Goal: Information Seeking & Learning: Stay updated

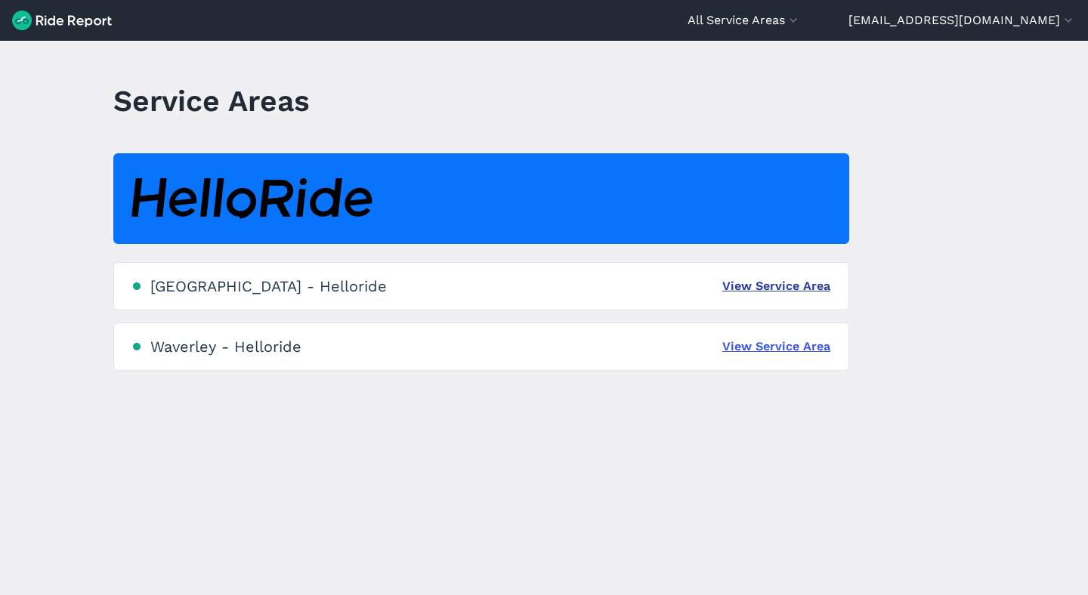
click at [727, 278] on link "View Service Area" at bounding box center [776, 286] width 108 height 18
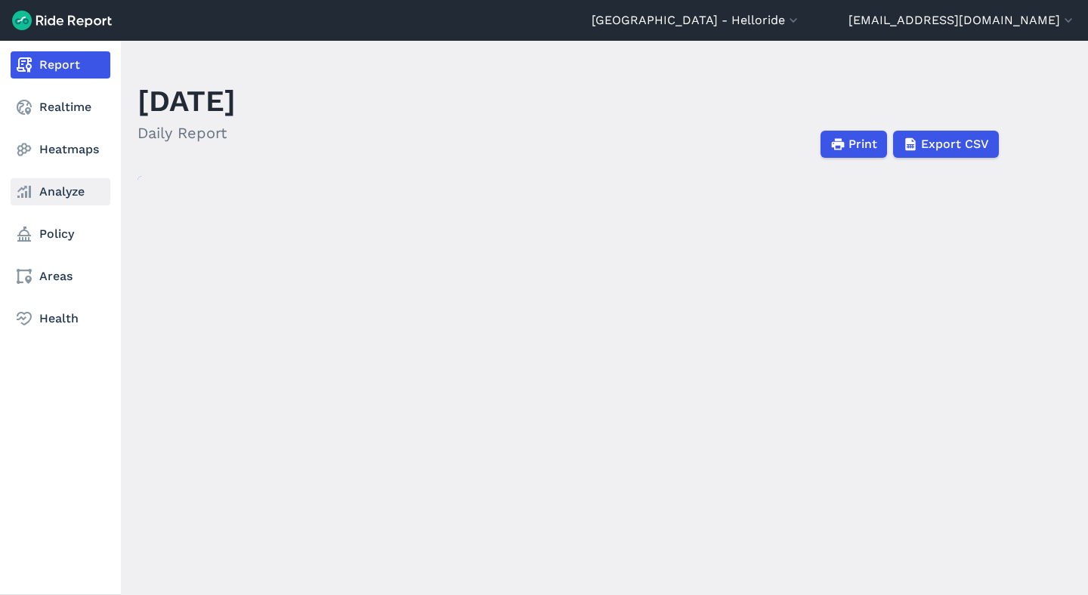
click at [48, 191] on link "Analyze" at bounding box center [61, 191] width 100 height 27
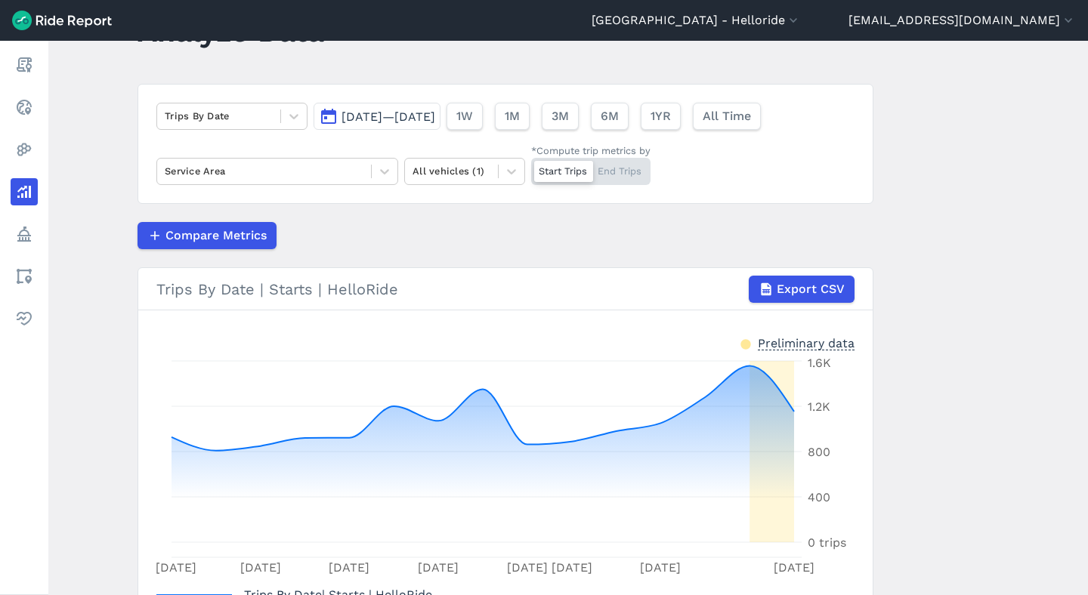
scroll to position [48, 0]
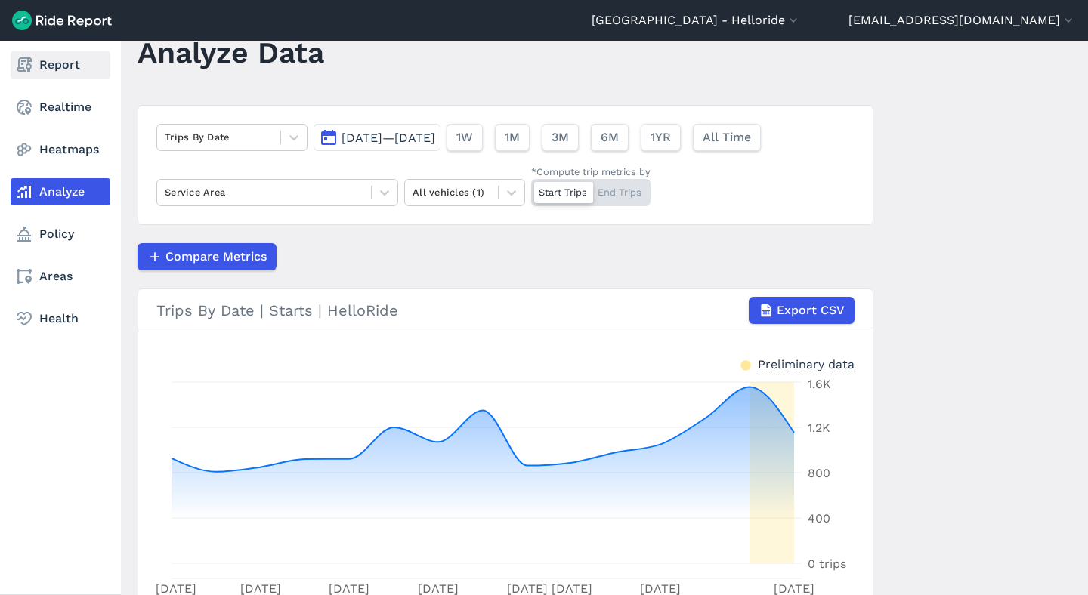
click at [80, 73] on link "Report" at bounding box center [61, 64] width 100 height 27
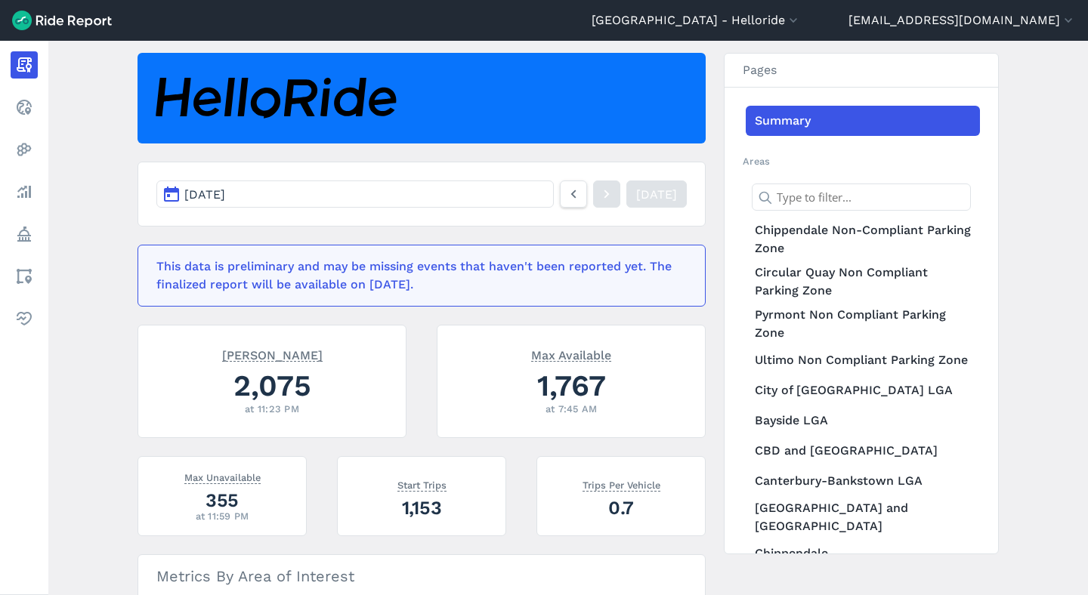
scroll to position [120, 0]
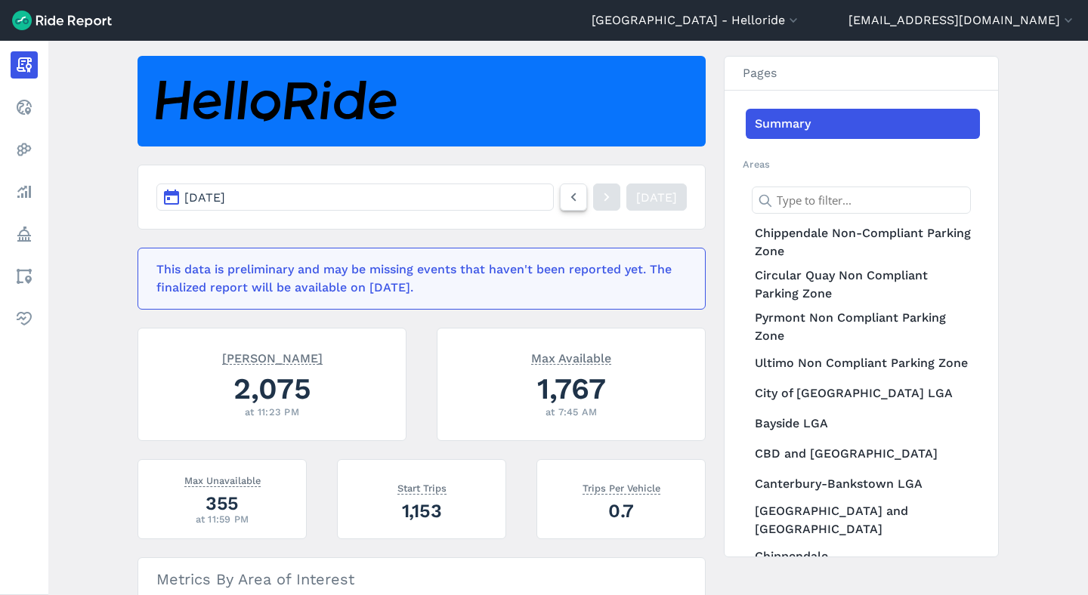
click at [565, 193] on icon at bounding box center [573, 197] width 17 height 18
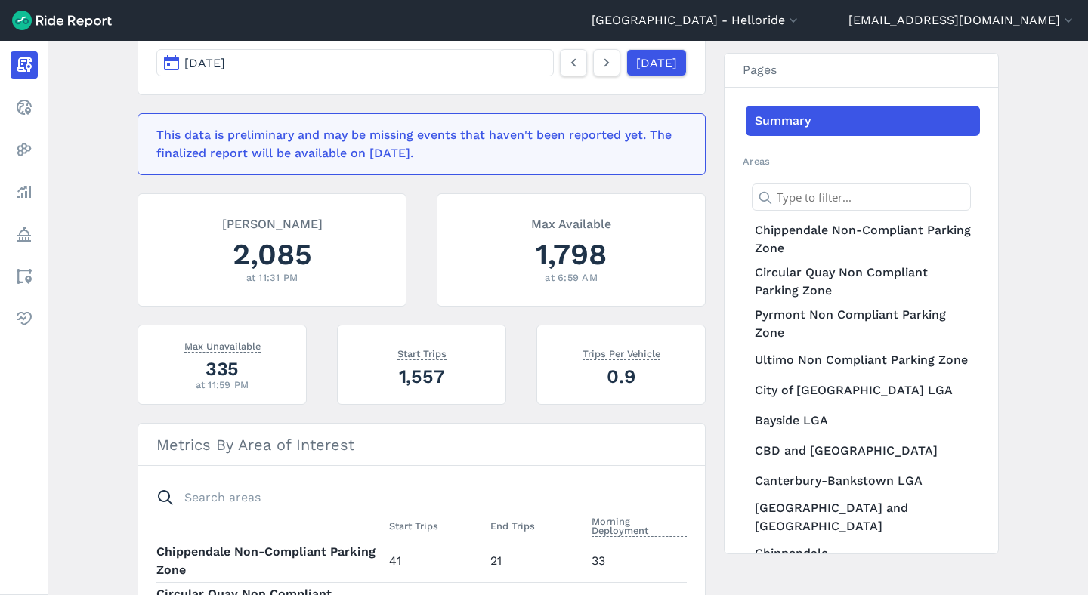
scroll to position [253, 0]
click at [565, 63] on icon at bounding box center [573, 64] width 17 height 18
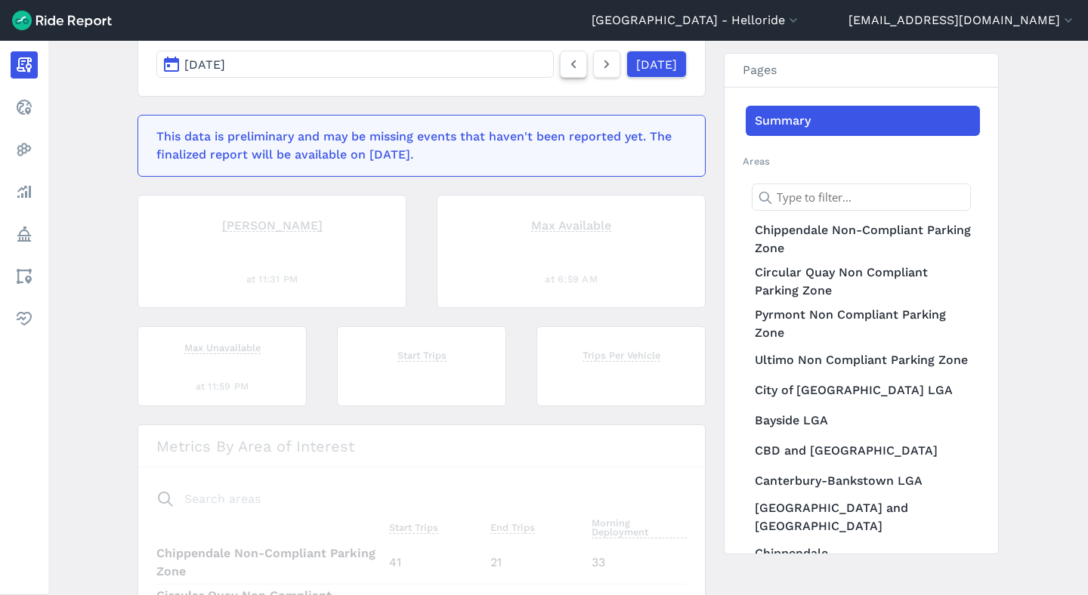
scroll to position [213, 0]
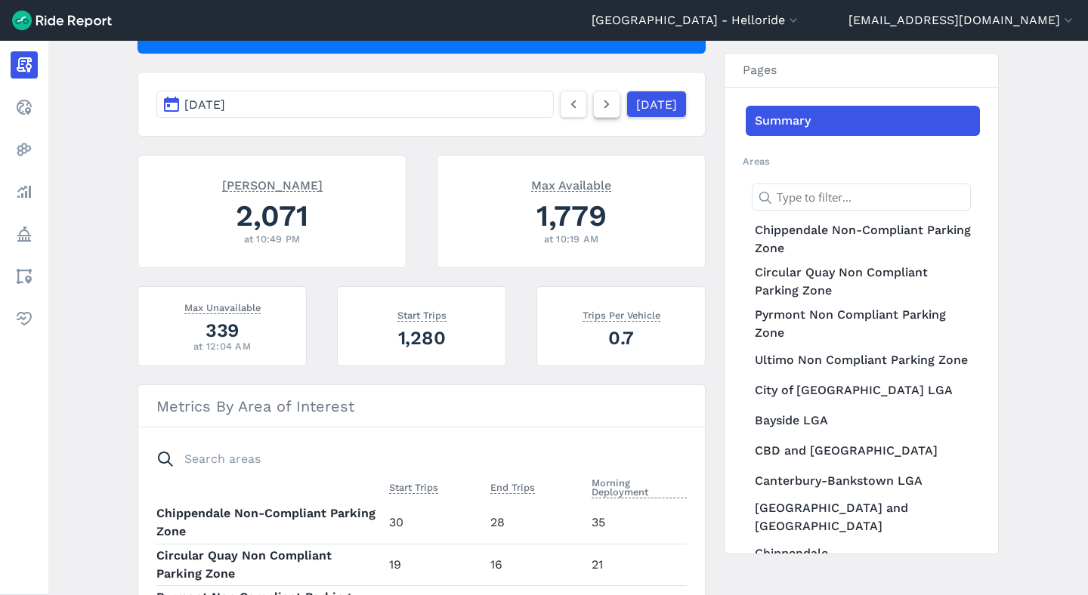
click at [604, 103] on use at bounding box center [606, 104] width 5 height 8
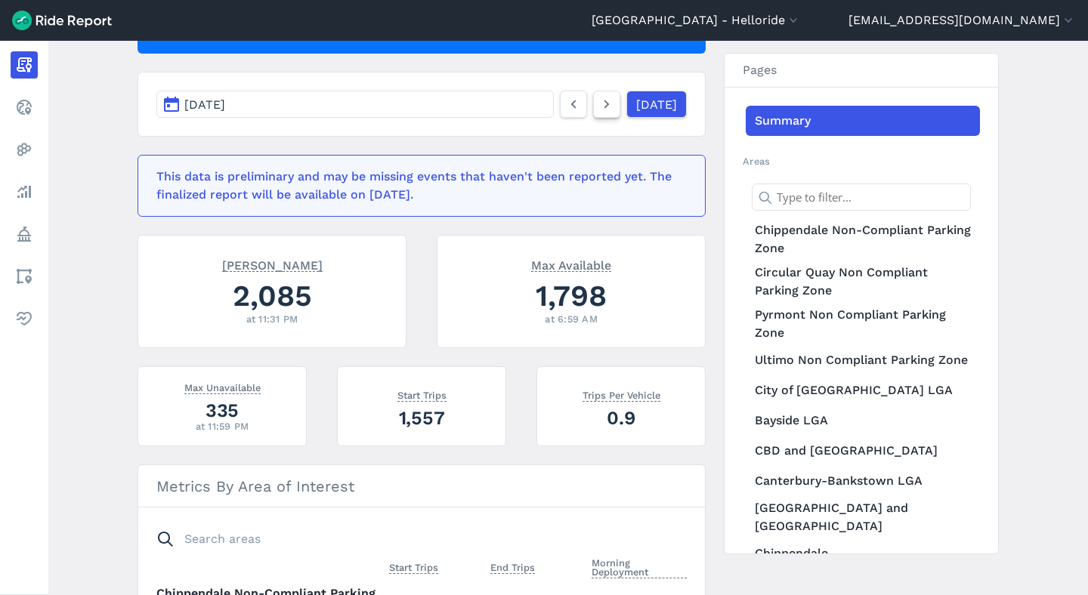
click at [598, 110] on icon at bounding box center [606, 104] width 17 height 18
click at [564, 107] on link at bounding box center [573, 104] width 27 height 27
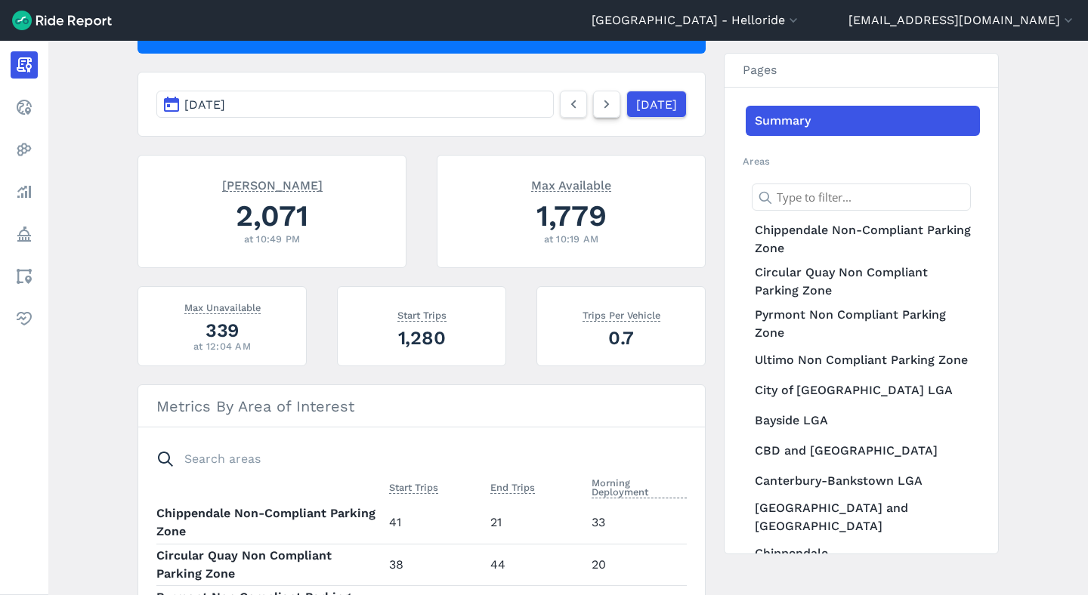
click at [598, 101] on icon at bounding box center [606, 104] width 17 height 18
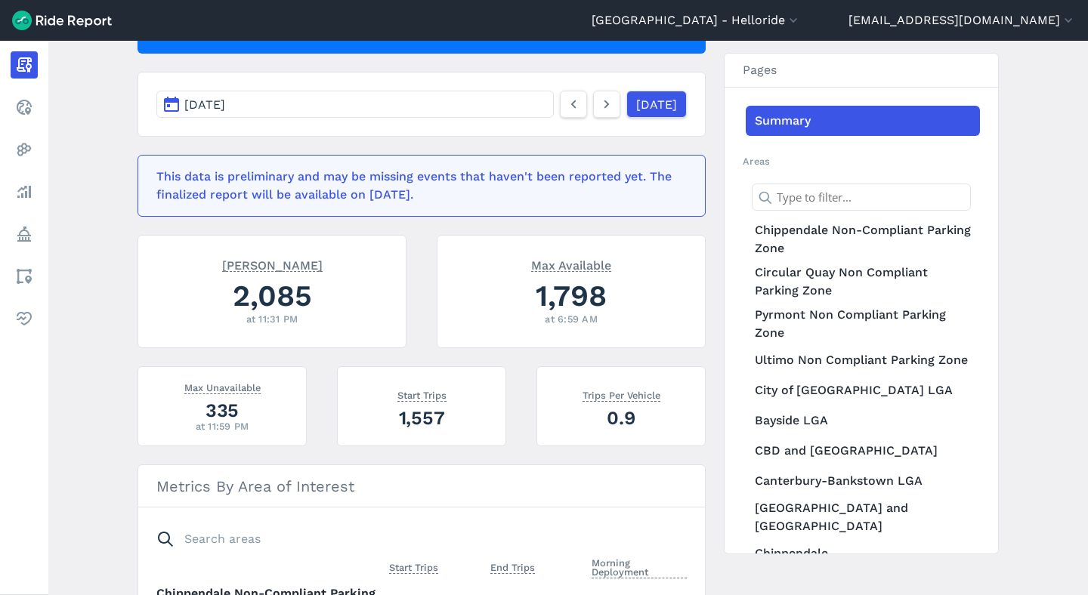
click at [289, 293] on div "2,085" at bounding box center [271, 296] width 231 height 42
click at [288, 293] on div "2,085" at bounding box center [271, 296] width 231 height 42
copy div "2,085"
click at [598, 109] on icon at bounding box center [606, 104] width 17 height 18
click at [561, 91] on link at bounding box center [573, 104] width 27 height 27
